Goal: Book appointment/travel/reservation

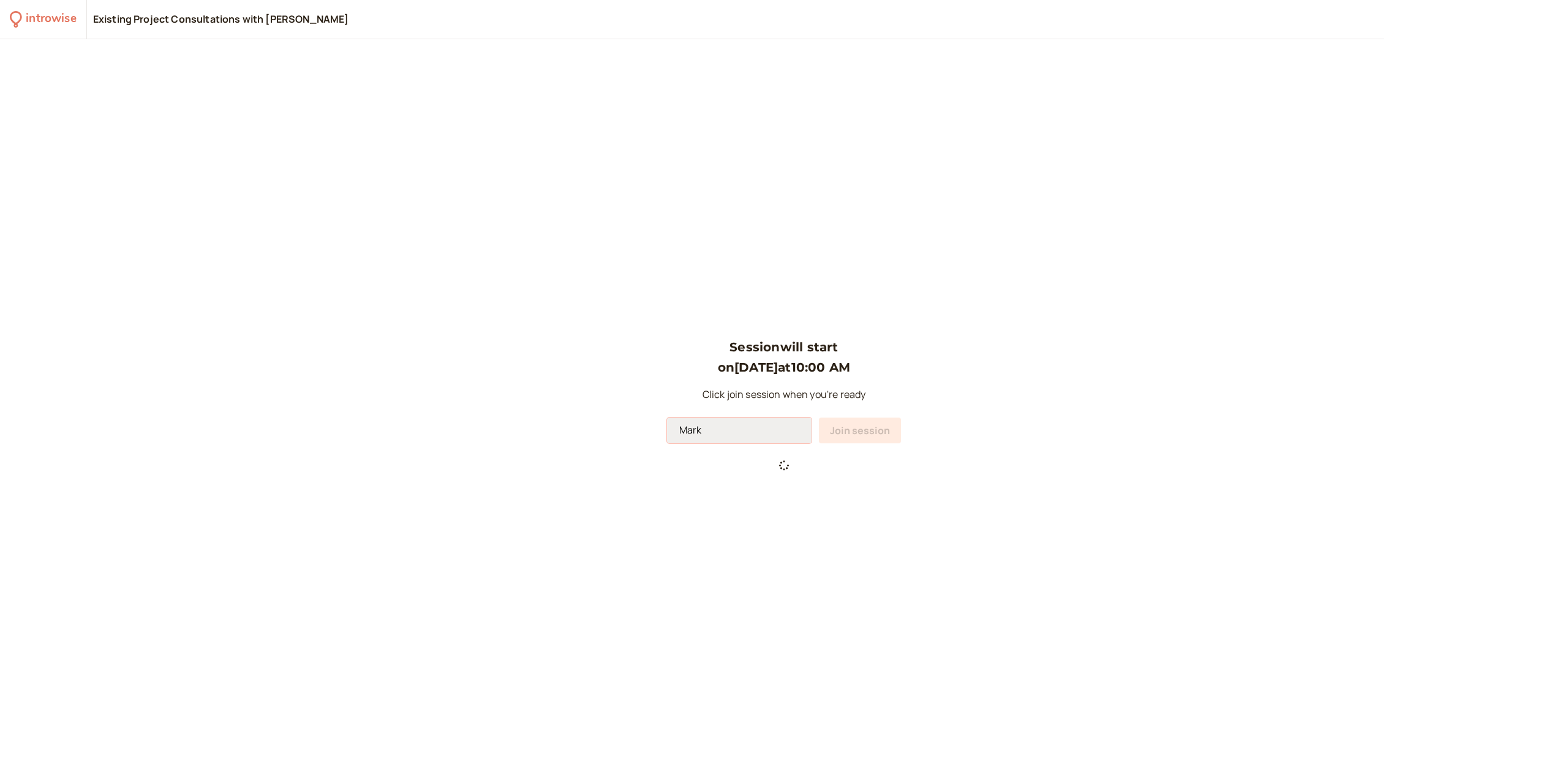
click at [765, 434] on input "Mark" at bounding box center [739, 430] width 144 height 26
click at [849, 428] on span "Join session" at bounding box center [859, 430] width 60 height 13
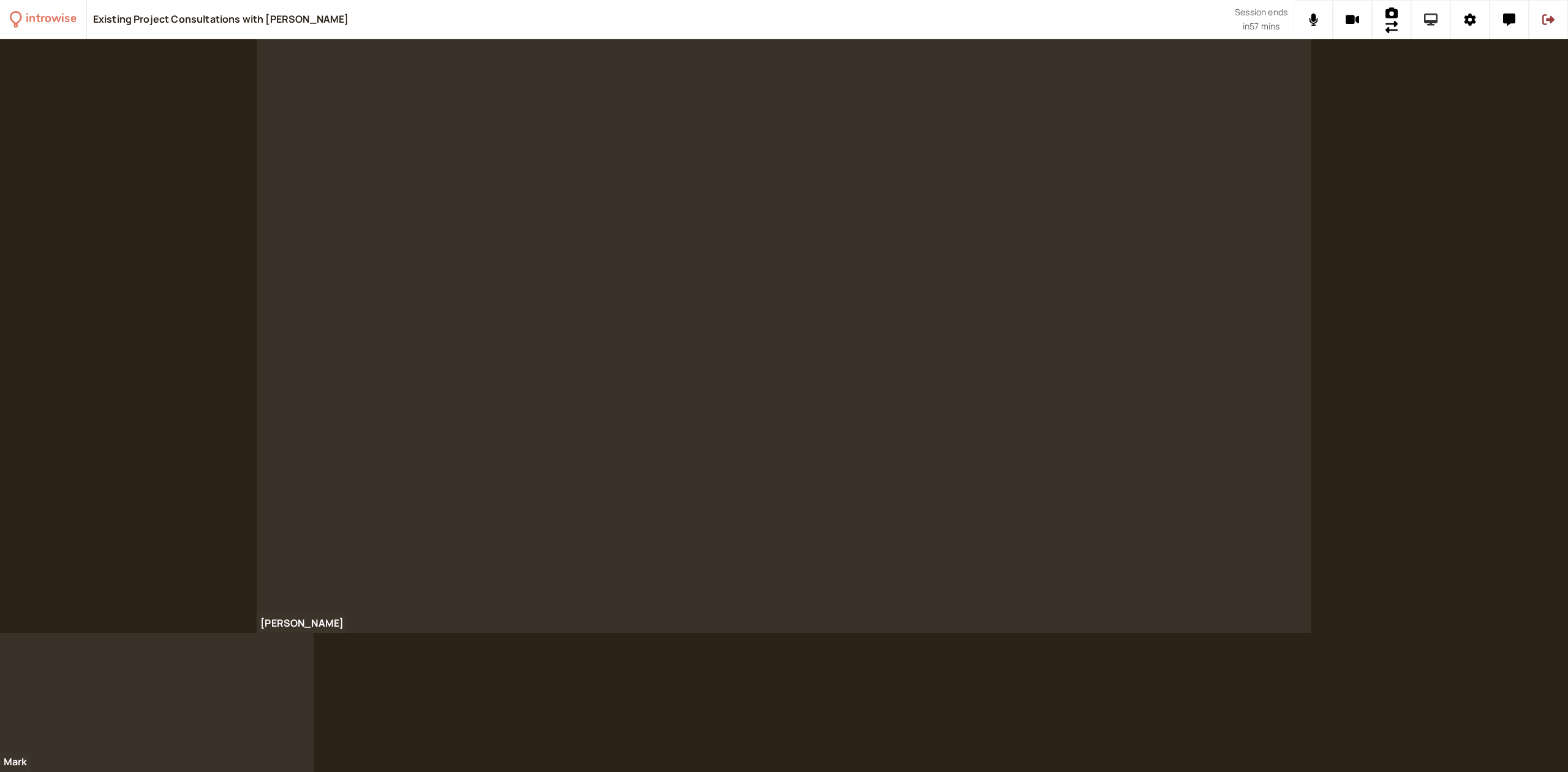
click at [1428, 15] on icon at bounding box center [1431, 19] width 14 height 12
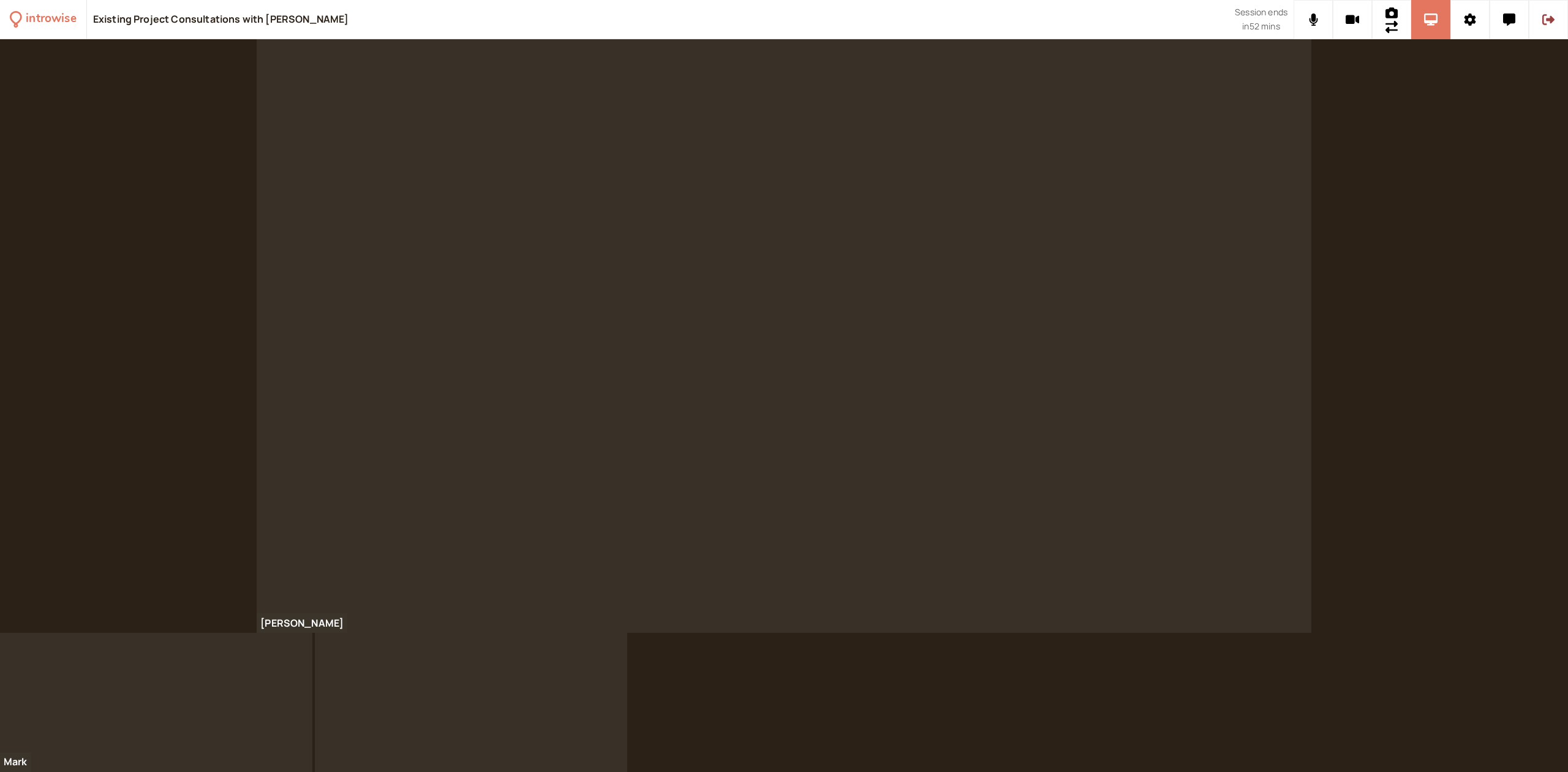
click at [419, 705] on video at bounding box center [471, 702] width 313 height 139
click at [1431, 21] on icon at bounding box center [1431, 19] width 14 height 12
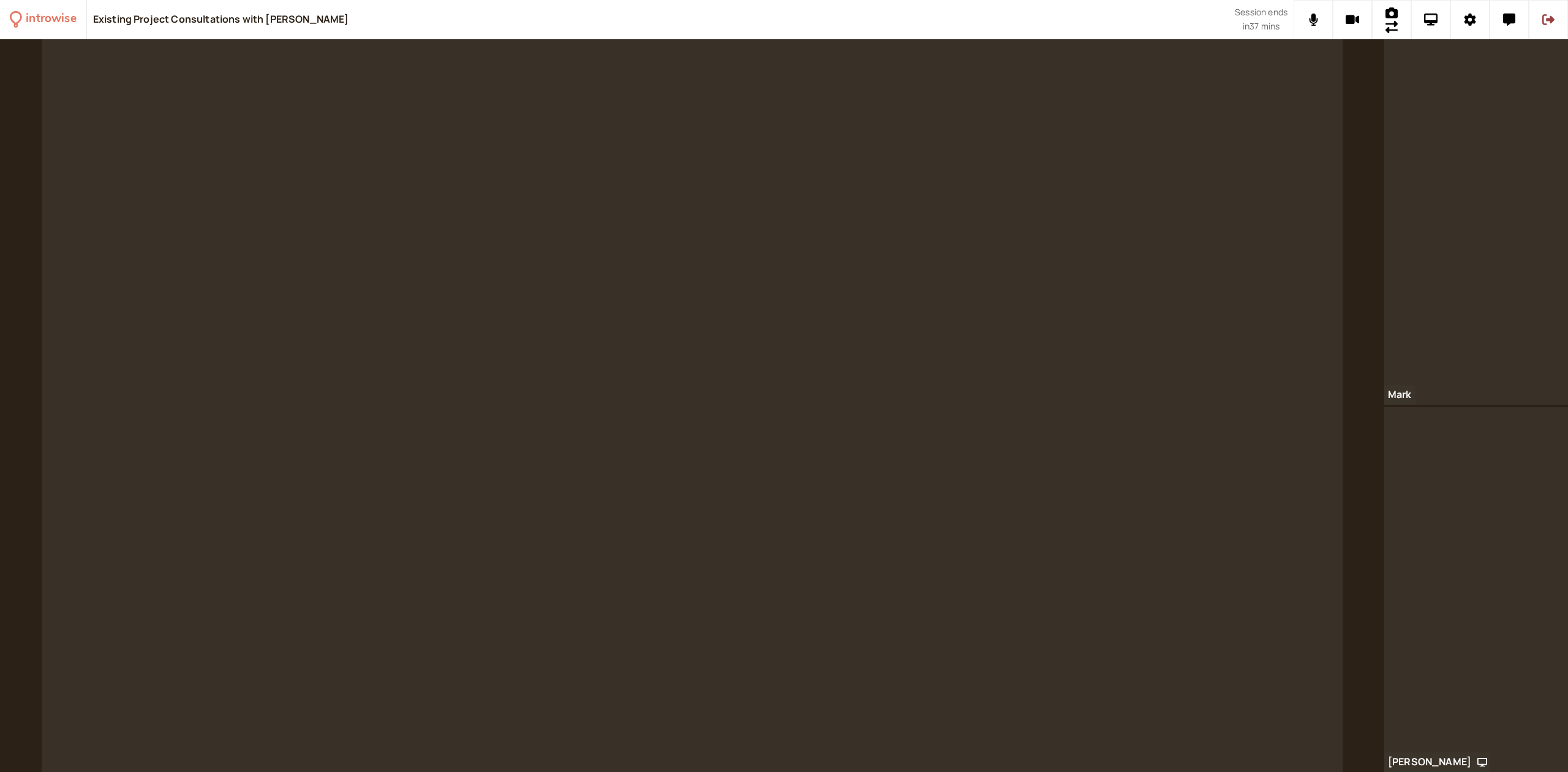
drag, startPoint x: 853, startPoint y: 308, endPoint x: 854, endPoint y: 340, distance: 32.0
click at [854, 340] on video at bounding box center [692, 405] width 1301 height 732
click at [1429, 21] on icon at bounding box center [1431, 19] width 14 height 12
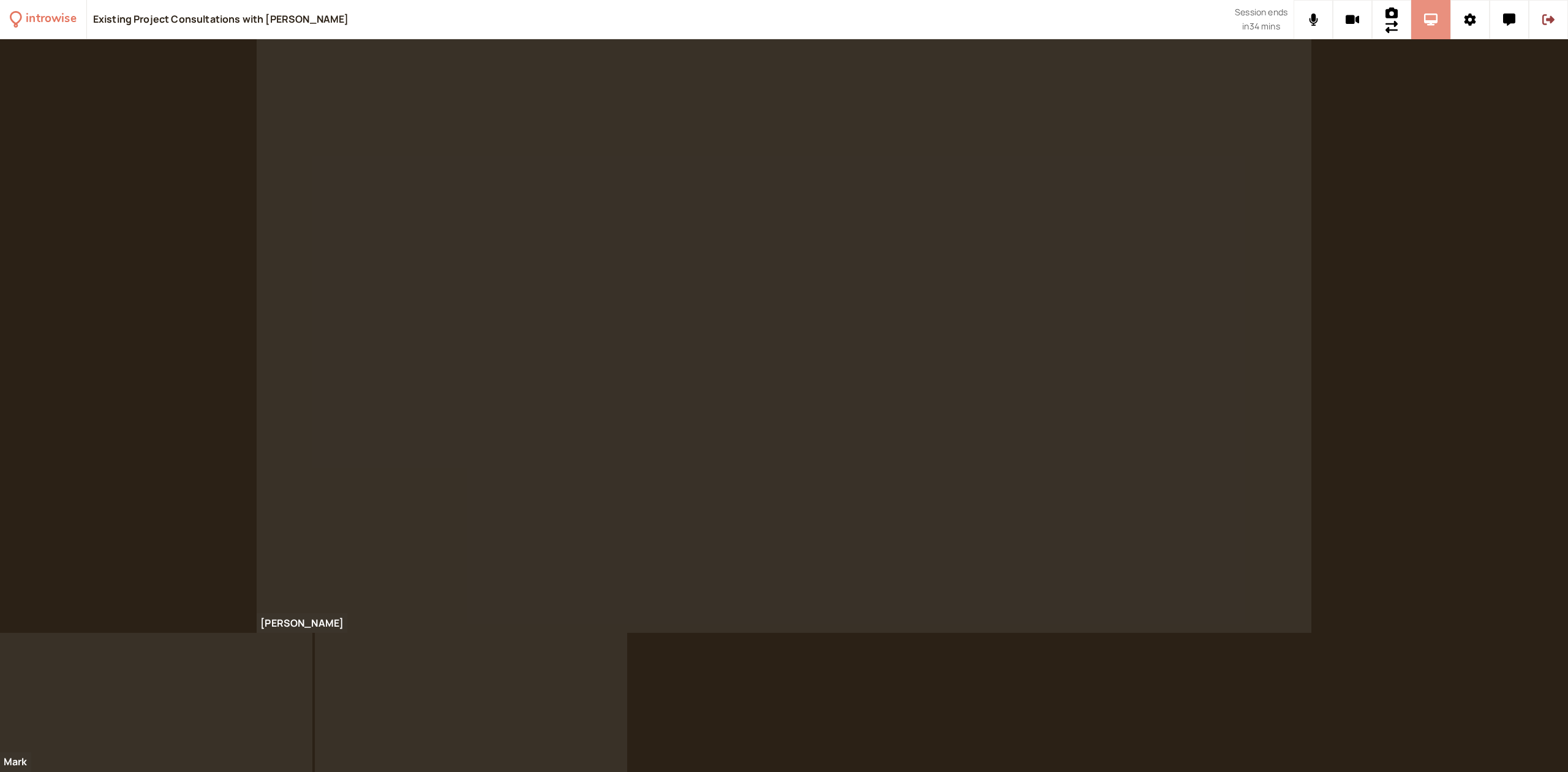
click at [1434, 25] on icon at bounding box center [1431, 19] width 14 height 12
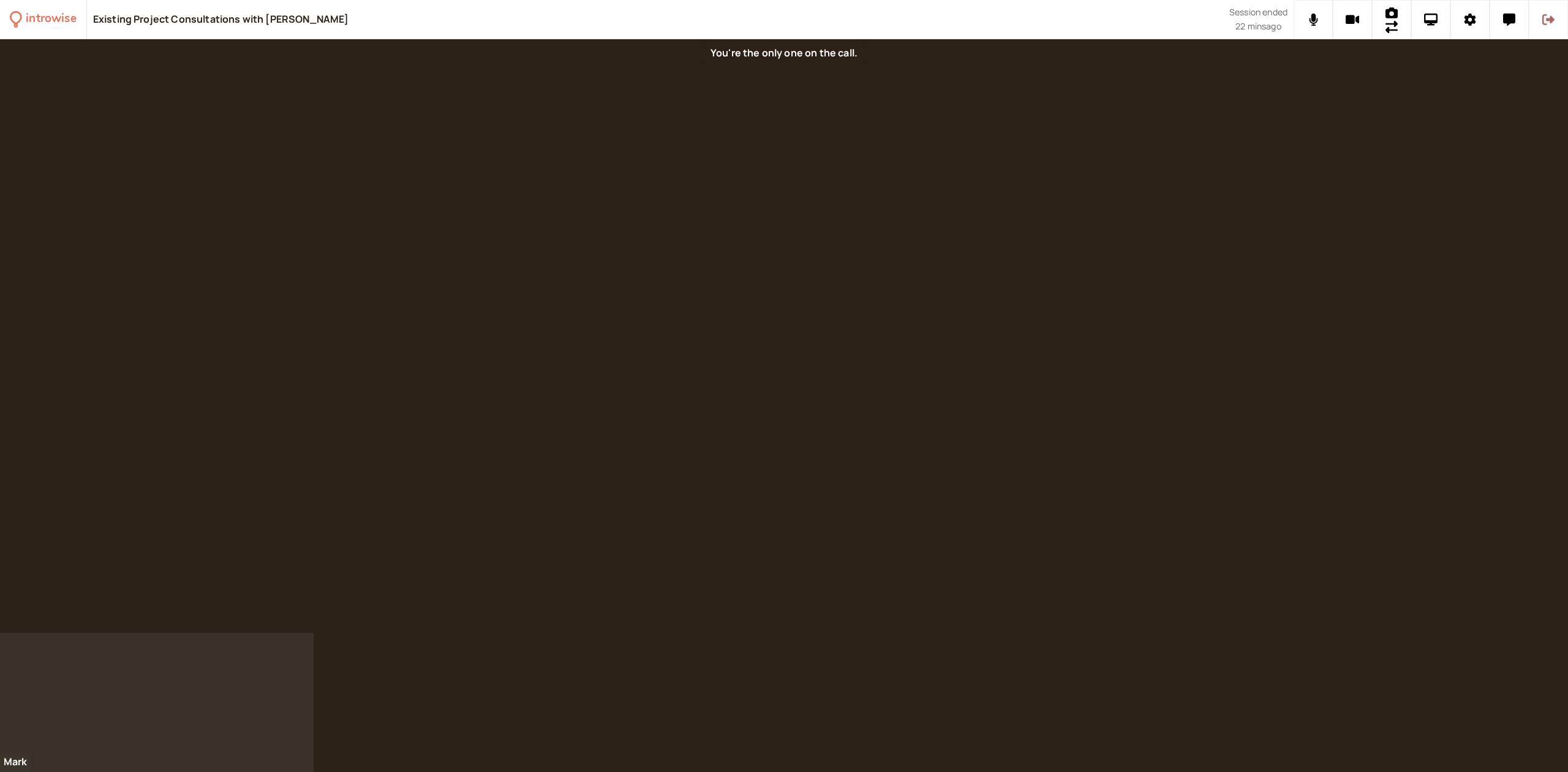
click at [1549, 22] on icon at bounding box center [1549, 19] width 12 height 12
